Goal: Information Seeking & Learning: Understand process/instructions

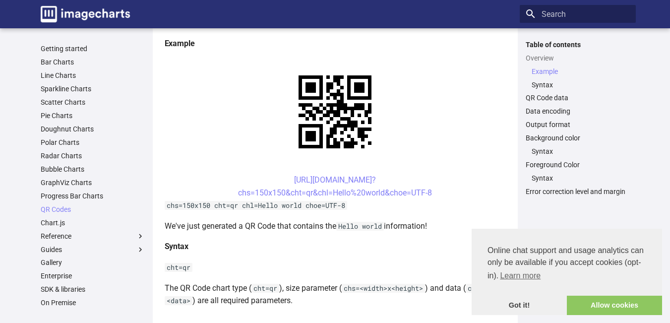
scroll to position [198, 0]
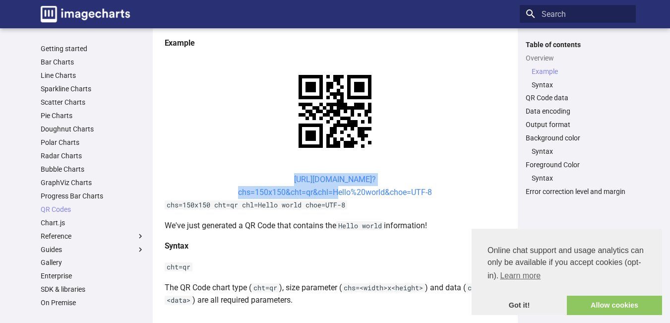
drag, startPoint x: 275, startPoint y: 84, endPoint x: 331, endPoint y: 96, distance: 57.3
click at [331, 173] on center "[URL][DOMAIN_NAME]? chs=150x150&cht=qr&chl=Hello%20world&choe=UTF-8" at bounding box center [335, 185] width 341 height 25
copy link "[URL][DOMAIN_NAME]? chs=150x150&cht=qr&chl="
drag, startPoint x: 217, startPoint y: 114, endPoint x: 364, endPoint y: 152, distance: 151.5
click at [364, 239] on h4 "Syntax" at bounding box center [335, 245] width 341 height 13
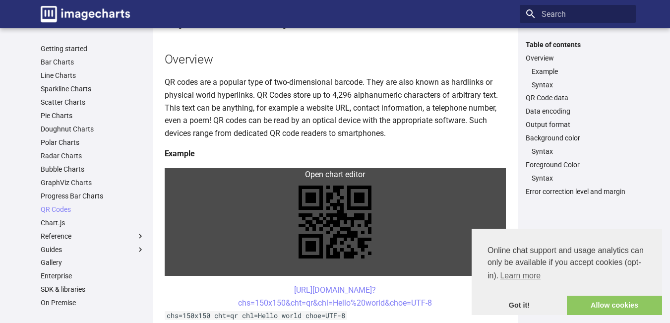
scroll to position [198, 0]
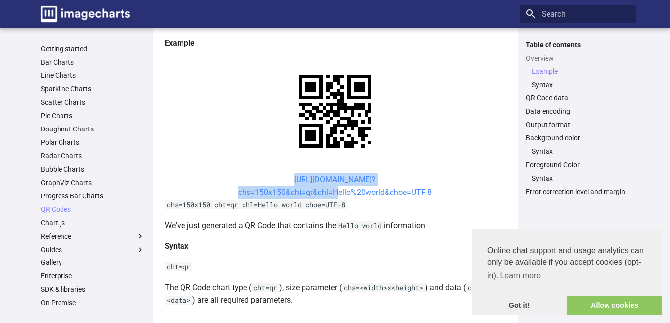
drag, startPoint x: 275, startPoint y: 177, endPoint x: 332, endPoint y: 195, distance: 59.4
click at [332, 195] on center "[URL][DOMAIN_NAME]? chs=150x150&cht=qr&chl=Hello%20world&choe=UTF-8" at bounding box center [335, 185] width 341 height 25
copy link "[URL][DOMAIN_NAME]? chs=150x150&cht=qr&chl="
